Goal: Transaction & Acquisition: Purchase product/service

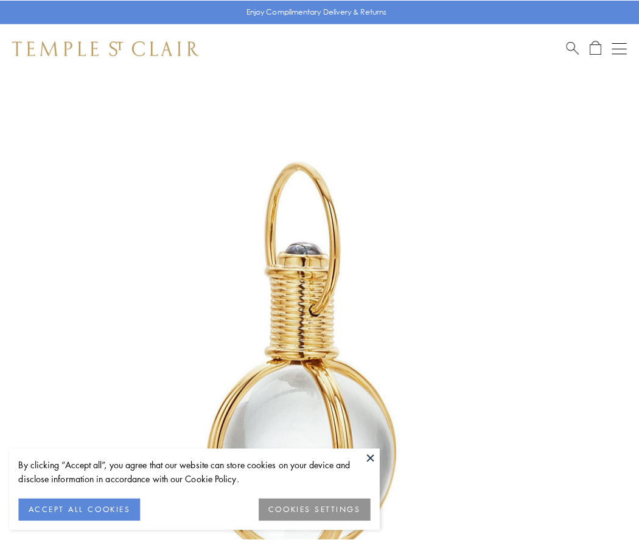
scroll to position [318, 0]
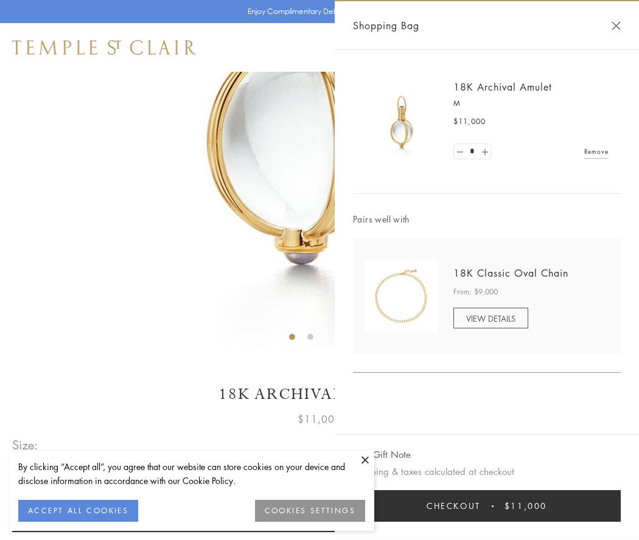
click at [487, 506] on button "Checkout $11,000" at bounding box center [487, 506] width 268 height 32
